Goal: Task Accomplishment & Management: Complete application form

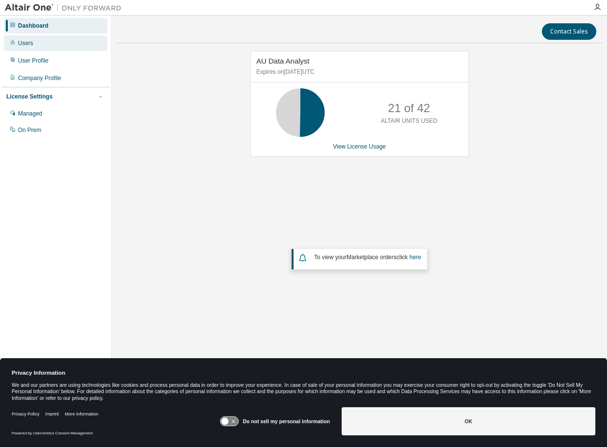
click at [29, 43] on div "Users" at bounding box center [25, 43] width 15 height 8
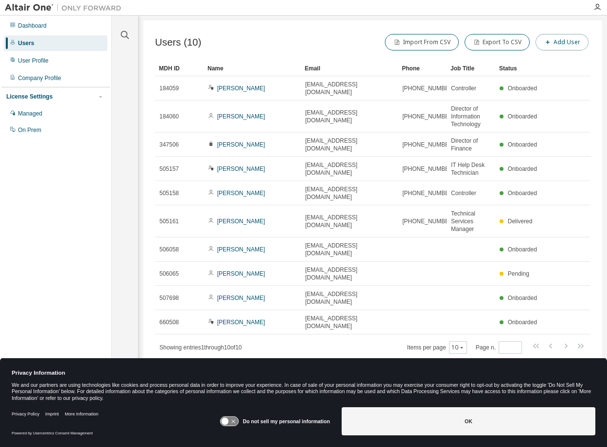
click at [560, 42] on button "Add User" at bounding box center [561, 42] width 53 height 17
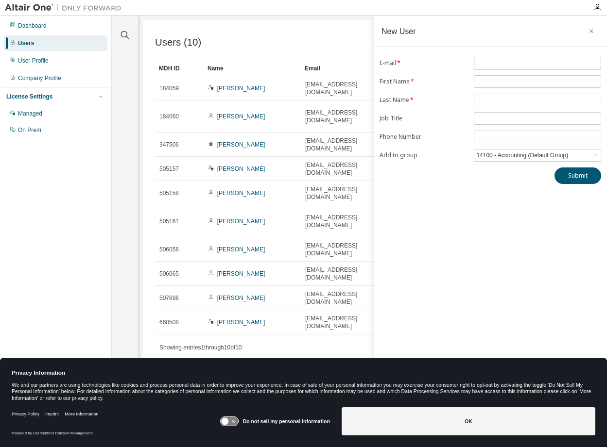
click at [488, 60] on input "text" at bounding box center [537, 63] width 122 height 8
type input "**********"
click at [486, 81] on input "text" at bounding box center [537, 82] width 122 height 8
type input "******"
click at [485, 99] on input "text" at bounding box center [537, 100] width 122 height 8
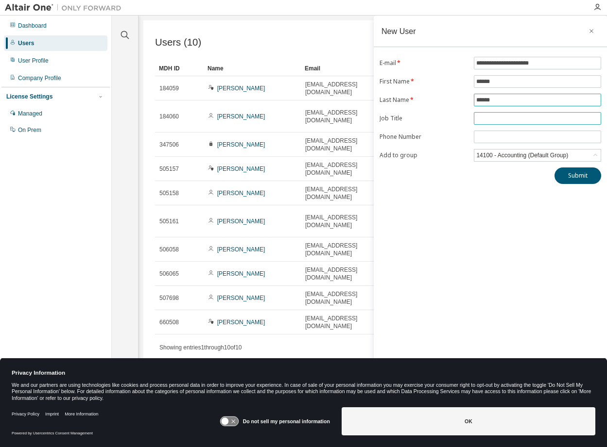
type input "******"
click at [489, 118] on input "text" at bounding box center [537, 119] width 122 height 8
click at [442, 113] on form "**********" at bounding box center [489, 109] width 221 height 105
click at [573, 174] on button "Submit" at bounding box center [577, 176] width 47 height 17
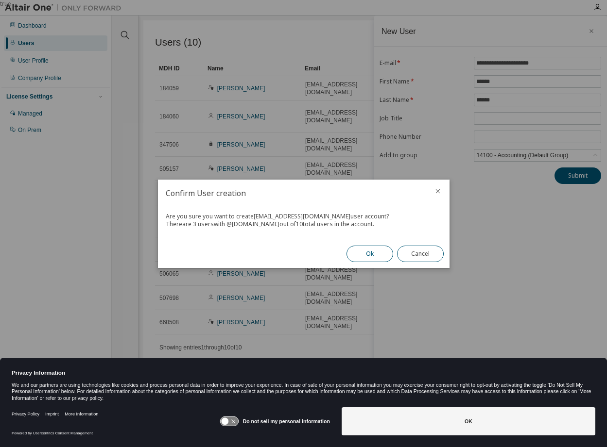
click at [369, 254] on button "Ok" at bounding box center [369, 254] width 47 height 17
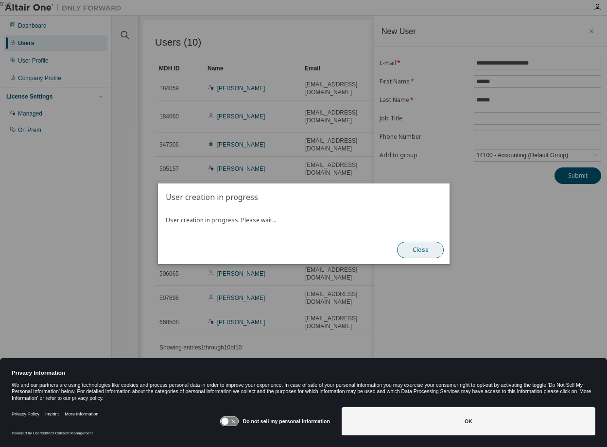
click at [425, 249] on button "Close" at bounding box center [420, 250] width 47 height 17
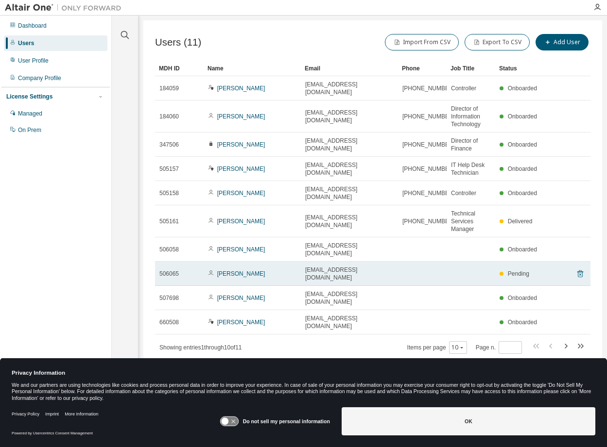
click at [580, 268] on icon at bounding box center [579, 274] width 9 height 12
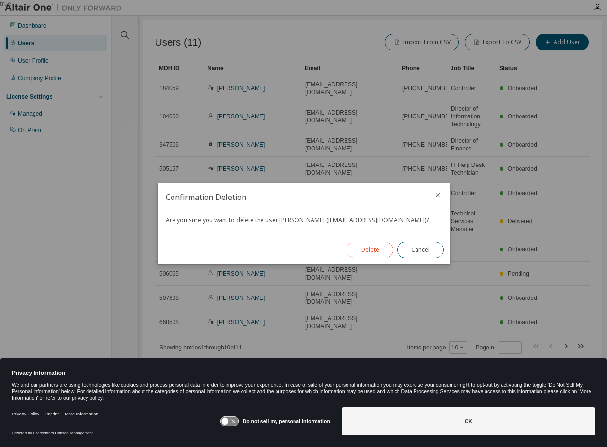
click at [379, 250] on button "Delete" at bounding box center [369, 250] width 47 height 17
click at [424, 248] on button "Close" at bounding box center [420, 250] width 47 height 17
click at [421, 251] on button "Close" at bounding box center [420, 250] width 47 height 17
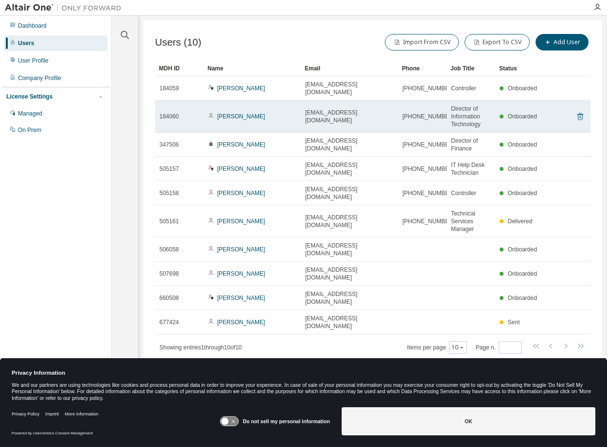
click at [580, 116] on icon at bounding box center [579, 117] width 2 height 2
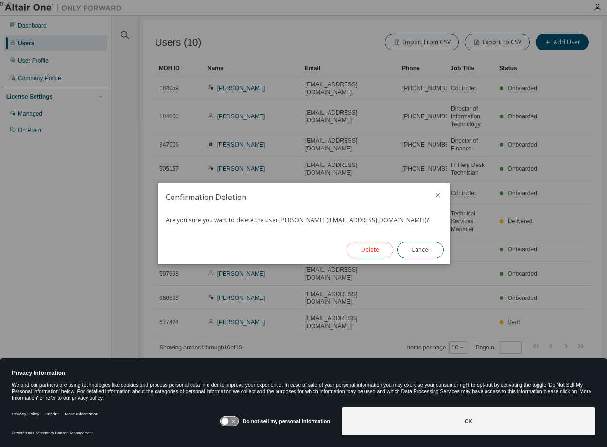
click at [367, 251] on button "Delete" at bounding box center [369, 250] width 47 height 17
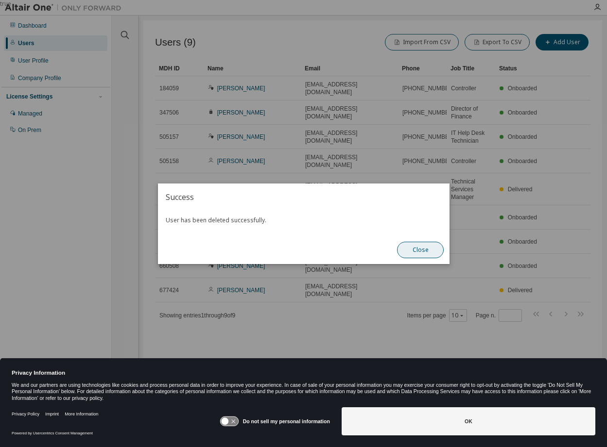
click at [421, 250] on button "Close" at bounding box center [420, 250] width 47 height 17
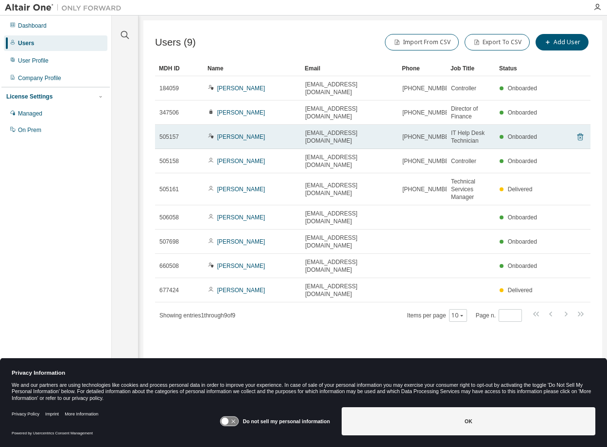
click at [580, 136] on icon at bounding box center [579, 137] width 2 height 2
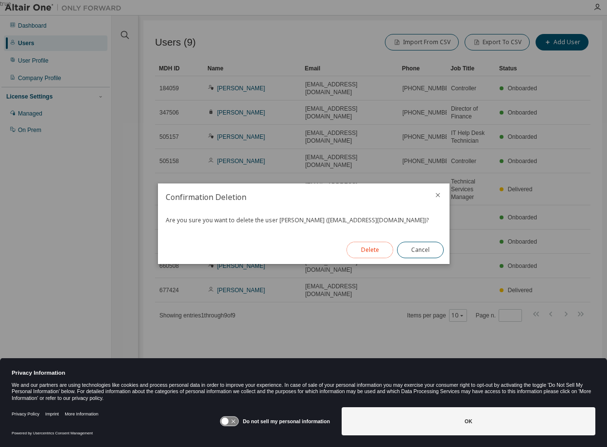
click at [371, 251] on button "Delete" at bounding box center [369, 250] width 47 height 17
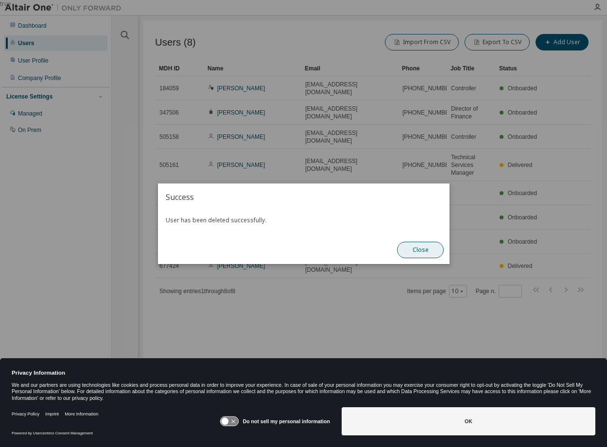
click at [419, 250] on button "Close" at bounding box center [420, 250] width 47 height 17
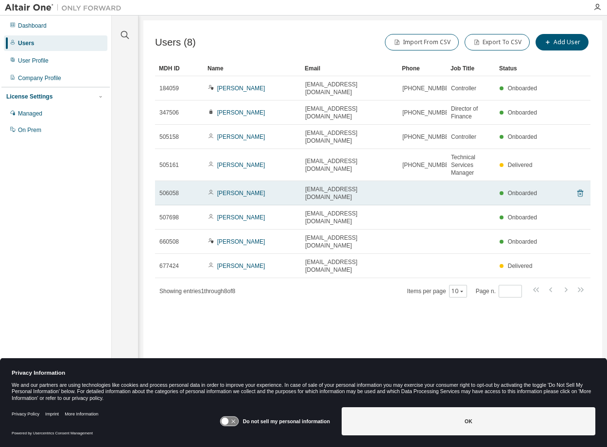
click at [579, 193] on icon at bounding box center [579, 194] width 2 height 2
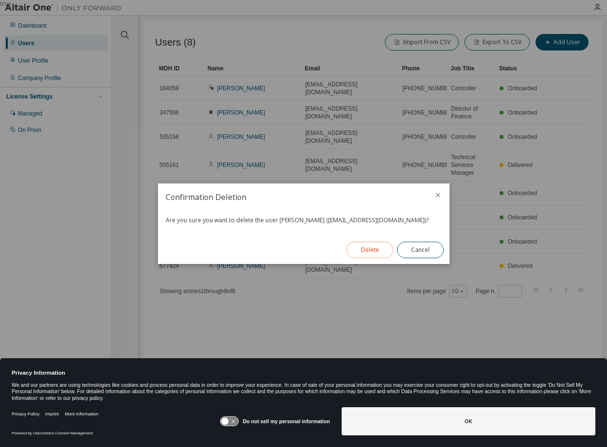
click at [370, 249] on button "Delete" at bounding box center [369, 250] width 47 height 17
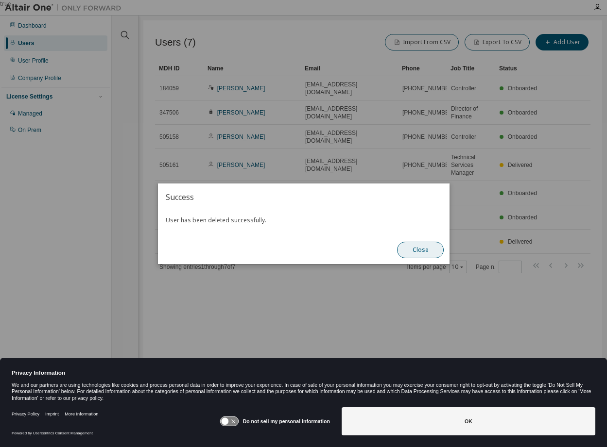
click at [426, 251] on button "Close" at bounding box center [420, 250] width 47 height 17
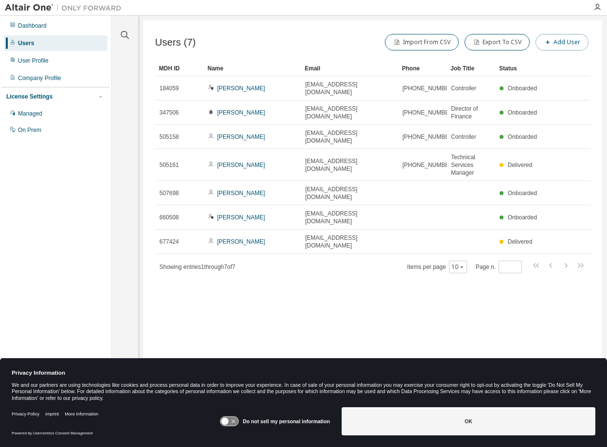
click at [563, 43] on button "Add User" at bounding box center [561, 42] width 53 height 17
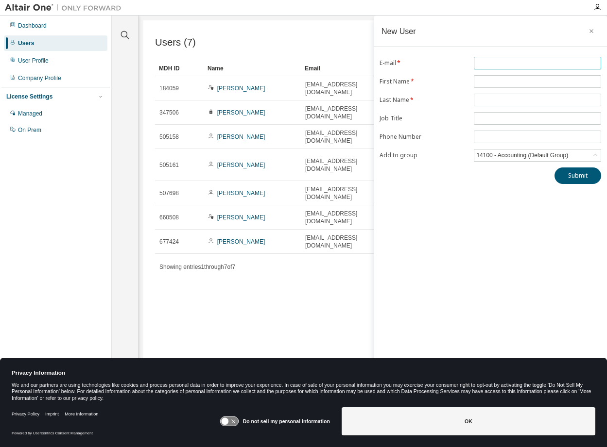
click at [487, 62] on input "text" at bounding box center [537, 63] width 122 height 8
click at [554, 168] on button "Submit" at bounding box center [577, 176] width 47 height 17
click at [510, 62] on div "E-mail * ****** First Name * Last Name * Job Title Phone Number Add to group 14…" at bounding box center [489, 120] width 233 height 127
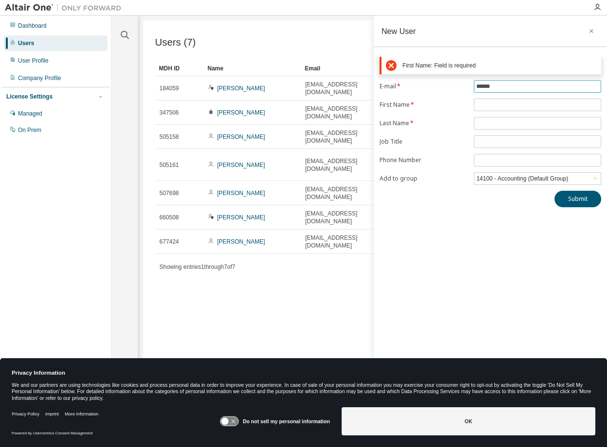
click at [516, 87] on input "******" at bounding box center [537, 87] width 122 height 8
type input "**********"
click at [482, 106] on input "text" at bounding box center [537, 105] width 122 height 8
type input "****"
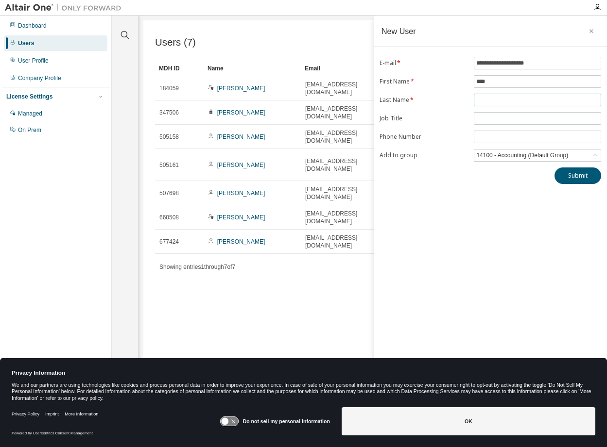
click at [484, 101] on input "text" at bounding box center [537, 100] width 122 height 8
type input "****"
click at [482, 118] on input "text" at bounding box center [537, 119] width 122 height 8
type input "**********"
click at [578, 177] on button "Submit" at bounding box center [577, 176] width 47 height 17
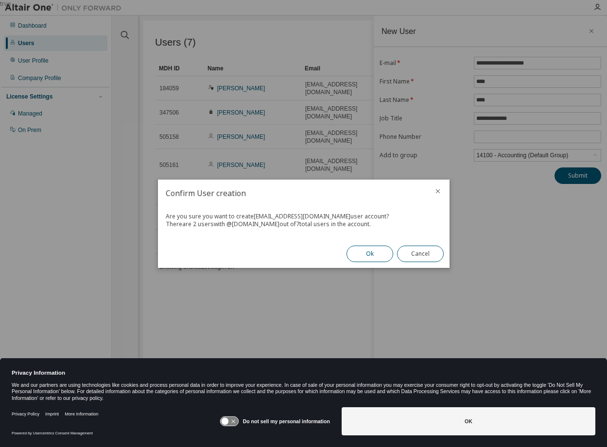
click at [371, 253] on button "Ok" at bounding box center [369, 254] width 47 height 17
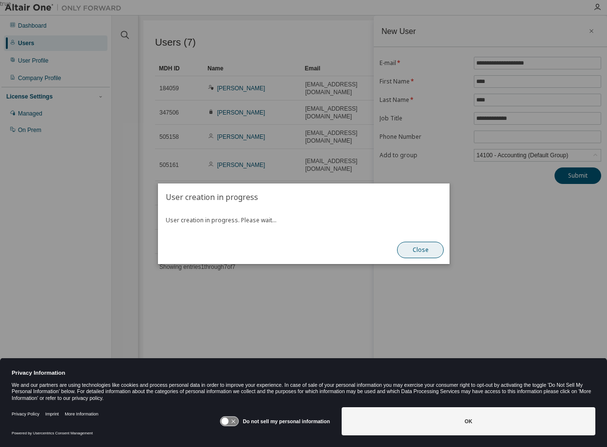
click at [426, 248] on button "Close" at bounding box center [420, 250] width 47 height 17
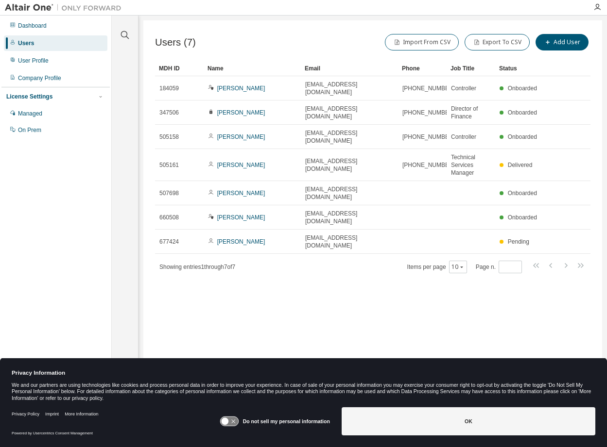
click at [303, 298] on div "Users (7) Import From CSV Export To CSV Add User Clear Load Save Save As Field …" at bounding box center [372, 217] width 458 height 394
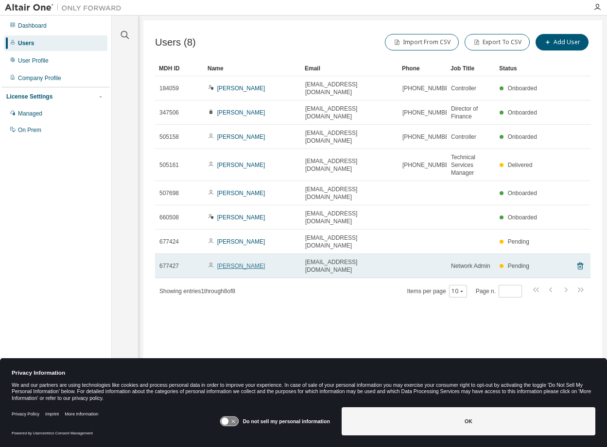
click at [231, 263] on link "[PERSON_NAME]" at bounding box center [241, 266] width 48 height 7
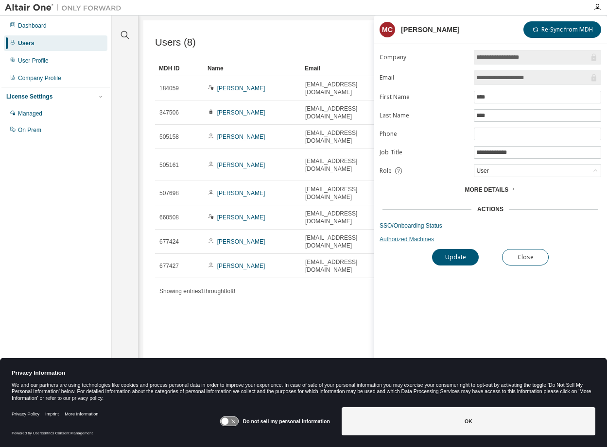
click at [397, 240] on link "Authorized Machines" at bounding box center [489, 240] width 221 height 8
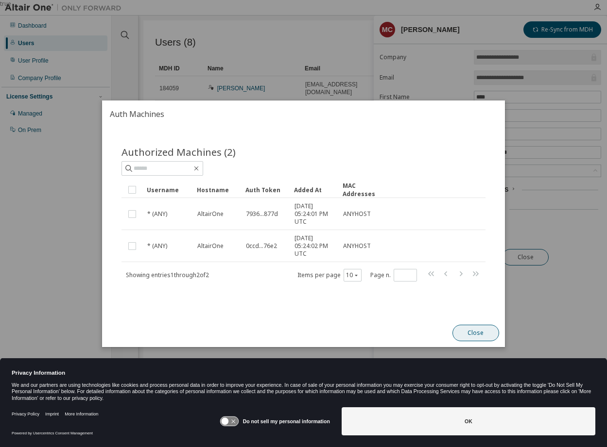
click at [474, 328] on button "Close" at bounding box center [475, 333] width 47 height 17
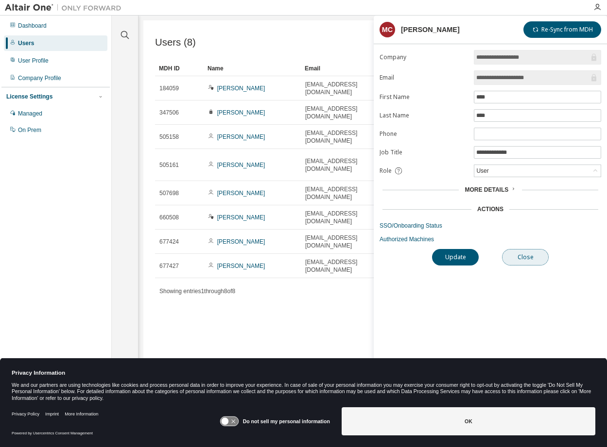
click at [533, 256] on button "Close" at bounding box center [525, 257] width 47 height 17
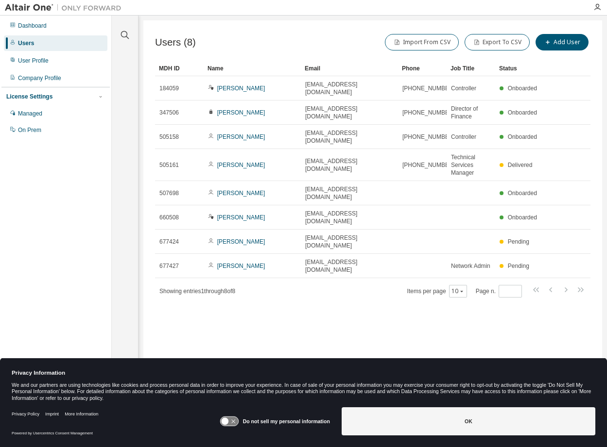
click at [347, 304] on div "Users (8) Import From CSV Export To CSV Add User Clear Load Save Save As Field …" at bounding box center [372, 217] width 458 height 394
click at [30, 116] on div "Managed" at bounding box center [30, 114] width 24 height 8
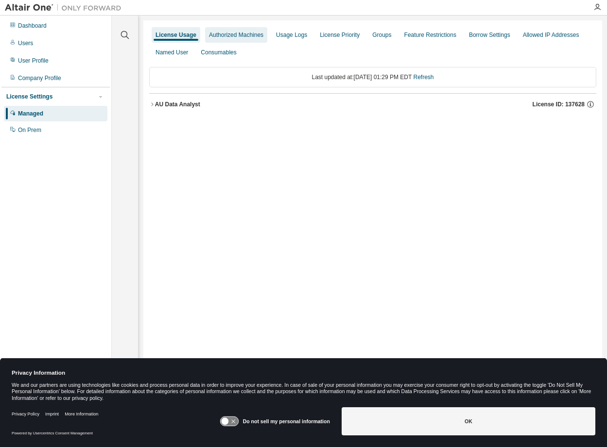
click at [219, 38] on div "Authorized Machines" at bounding box center [236, 35] width 54 height 8
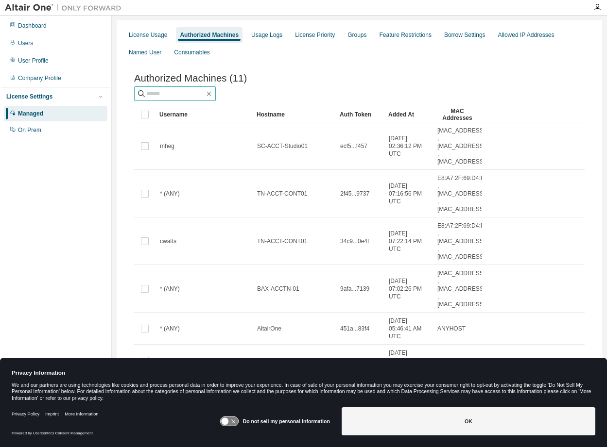
click at [182, 98] on input "text" at bounding box center [175, 94] width 58 height 10
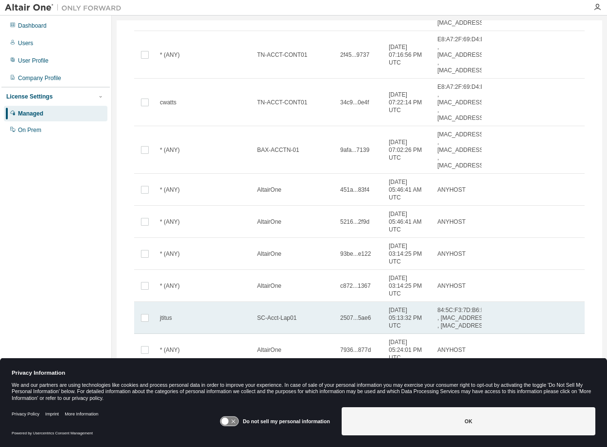
scroll to position [159, 0]
